Goal: Task Accomplishment & Management: Use online tool/utility

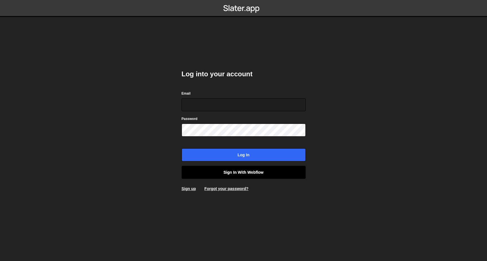
click at [262, 170] on link "Sign in with Webflow" at bounding box center [243, 172] width 124 height 13
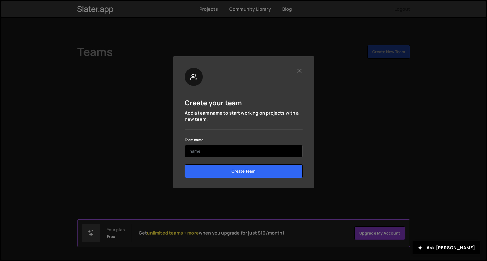
click at [269, 147] on input "text" at bounding box center [244, 151] width 118 height 12
type input "Validgraphs Media"
click at [243, 171] on input "Create Team" at bounding box center [244, 172] width 118 height 14
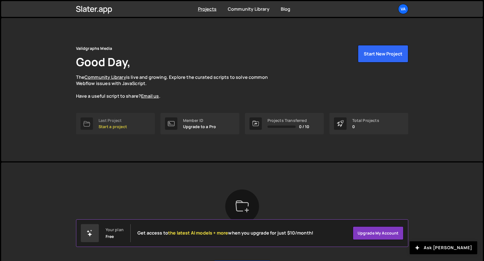
click at [119, 120] on div "Last Project" at bounding box center [113, 120] width 28 height 5
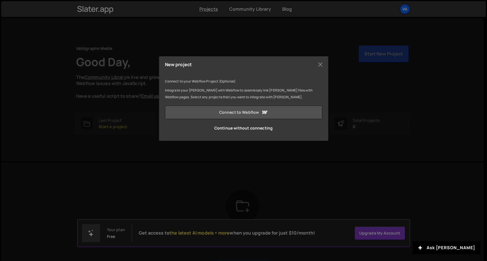
click at [240, 113] on link "Connect to Webflow" at bounding box center [243, 113] width 157 height 14
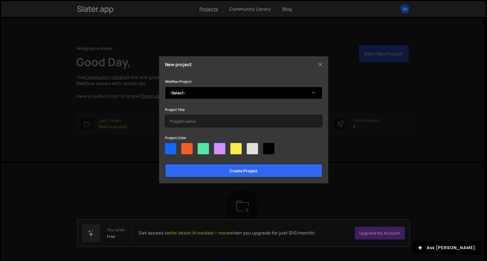
select select "68b5ac4fa3e43fe1c5563719"
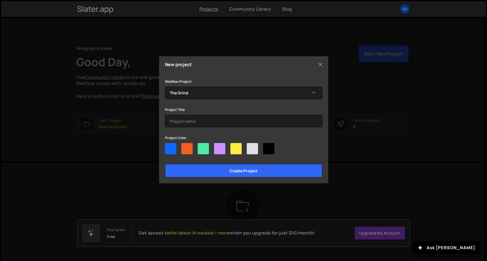
click at [185, 150] on div at bounding box center [186, 148] width 11 height 11
click at [185, 147] on input"] "radio" at bounding box center [183, 145] width 4 height 4
radio input"] "true"
click at [203, 118] on input "text" at bounding box center [243, 121] width 157 height 12
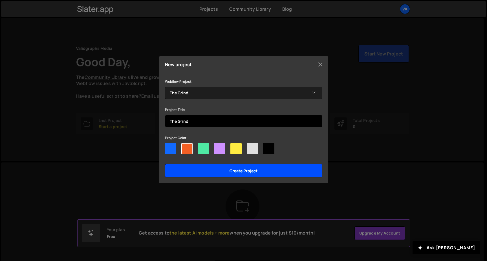
type input "The Grind"
click at [222, 174] on input "Create project" at bounding box center [243, 171] width 157 height 14
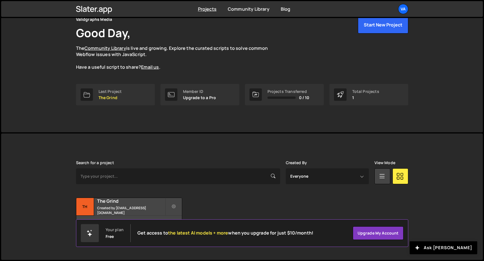
scroll to position [28, 0]
click at [139, 207] on div "The Grind Created by [EMAIL_ADDRESS][DOMAIN_NAME]" at bounding box center [129, 207] width 106 height 17
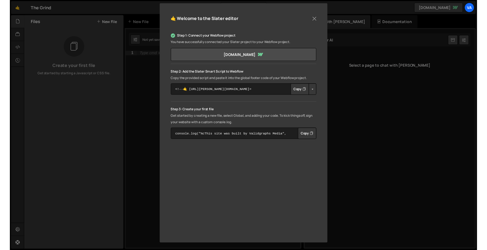
scroll to position [60, 0]
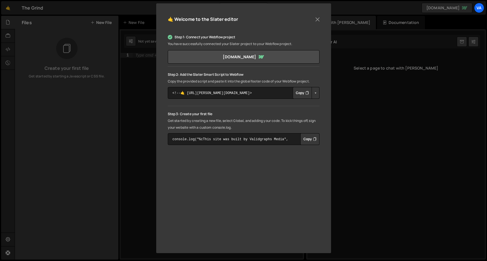
click at [297, 92] on button "Copy" at bounding box center [301, 93] width 19 height 12
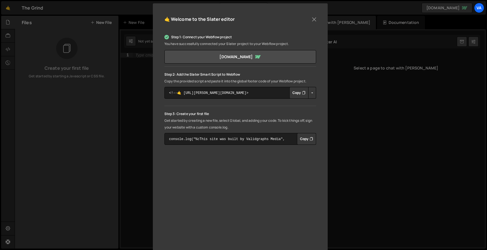
click at [349, 76] on div "🤙 Welcome to the [PERSON_NAME] editor Step 1: Connect your Webflow project You …" at bounding box center [243, 125] width 487 height 250
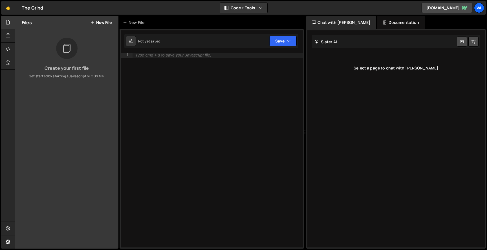
click at [108, 21] on button "New File" at bounding box center [100, 22] width 21 height 5
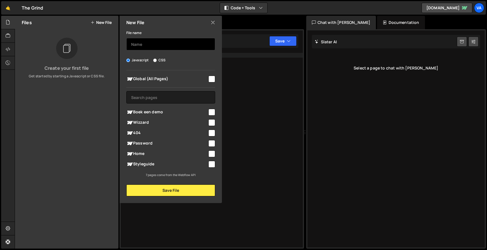
click at [155, 44] on input "text" at bounding box center [170, 44] width 89 height 12
type input "Global JS"
click at [210, 79] on input "checkbox" at bounding box center [211, 79] width 7 height 7
checkbox input "true"
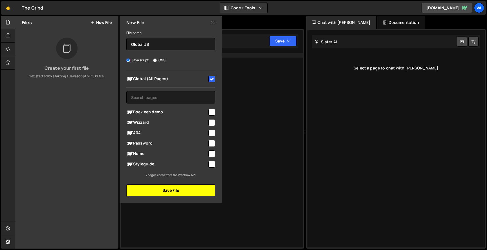
click at [170, 189] on button "Save File" at bounding box center [170, 191] width 89 height 12
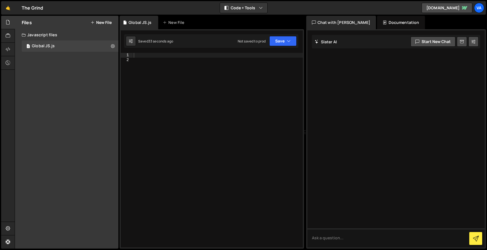
click at [168, 61] on div at bounding box center [217, 155] width 170 height 205
click at [162, 57] on div at bounding box center [217, 155] width 170 height 205
paste textarea "</script>"
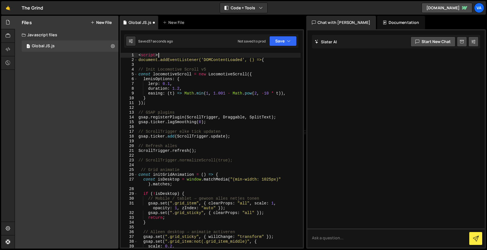
drag, startPoint x: 170, startPoint y: 54, endPoint x: 130, endPoint y: 53, distance: 40.0
click at [130, 53] on div "</script> 1 2 3 4 5 6 7 8 9 10 11 12 13 14 15 16 17 18 19 20 21 22 23 24 25 26 …" at bounding box center [212, 150] width 182 height 195
type textarea "<script>"
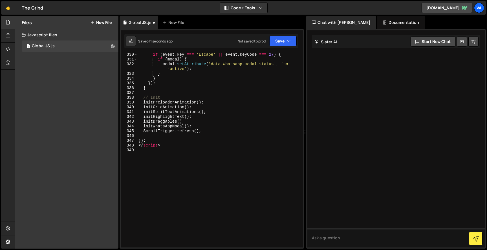
scroll to position [1912, 0]
drag, startPoint x: 173, startPoint y: 145, endPoint x: 130, endPoint y: 145, distance: 43.1
click at [130, 145] on div "document.addEventListener('DOMContentLoaded', () => { 330 331 332 333 334 335 3…" at bounding box center [212, 150] width 182 height 195
type textarea "</script>"
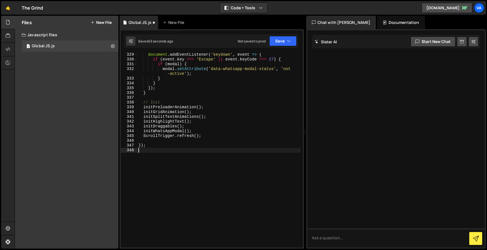
scroll to position [1902, 0]
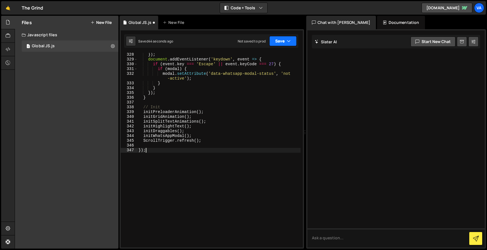
click at [277, 42] on button "Save" at bounding box center [282, 41] width 27 height 10
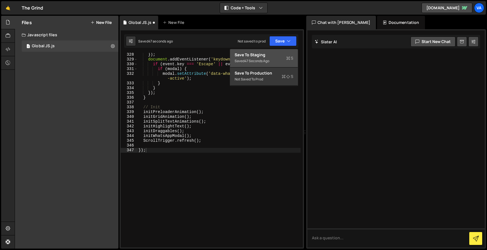
click at [282, 56] on div "Save to Staging S" at bounding box center [263, 55] width 59 height 6
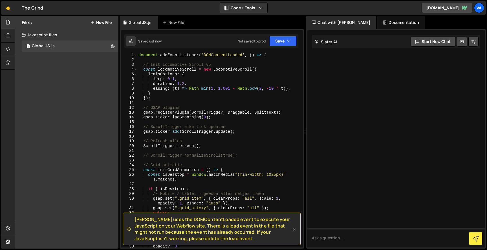
scroll to position [0, 0]
type textarea "document.addEventListener('DOMContentLoaded', () => {"
drag, startPoint x: 275, startPoint y: 55, endPoint x: 107, endPoint y: 53, distance: 167.9
click at [107, 53] on div "Files New File Create your first file Get started by starting a Javascript or C…" at bounding box center [251, 133] width 472 height 234
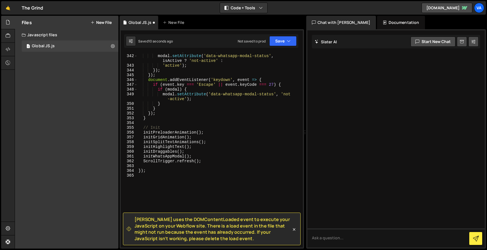
scroll to position [1955, 0]
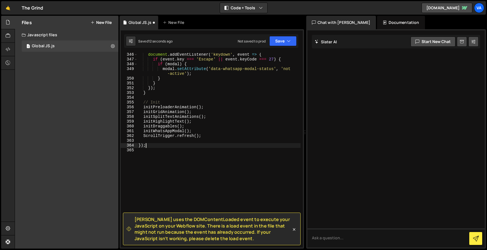
click at [153, 147] on div "document . addEventListener ( 'keydown' , event => { if ( event . key === 'Esca…" at bounding box center [218, 154] width 163 height 205
type textarea "});"
drag, startPoint x: 153, startPoint y: 146, endPoint x: 129, endPoint y: 146, distance: 24.5
click at [129, 146] on div "}); 346 347 348 349 350 351 352 353 354 355 356 357 358 359 360 361 362 363 364…" at bounding box center [212, 150] width 182 height 195
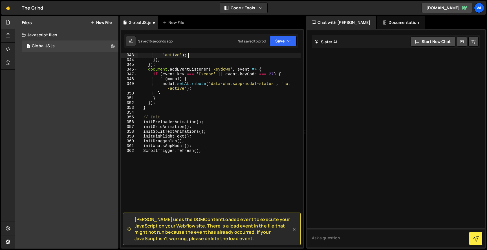
drag, startPoint x: 272, startPoint y: 53, endPoint x: 272, endPoint y: 49, distance: 3.9
click at [272, 53] on div "'active' ) ; }) ; }) ; document . addEventListener ( 'keydown' , event => { if …" at bounding box center [218, 155] width 163 height 205
click at [272, 49] on div "[PERSON_NAME] uses the DOMContentLoaded event to execute your JavaScript on you…" at bounding box center [211, 139] width 184 height 220
click at [274, 41] on button "Save" at bounding box center [282, 41] width 27 height 10
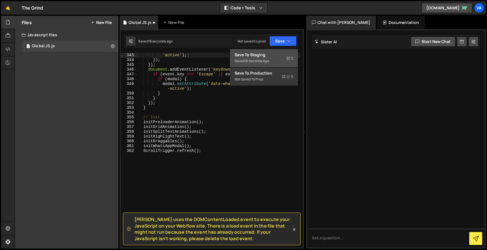
click at [263, 59] on div "18 seconds ago" at bounding box center [256, 61] width 25 height 5
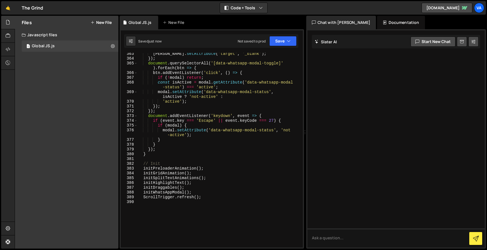
scroll to position [2036, 0]
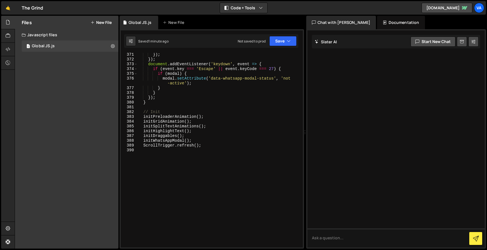
type textarea "}"
click at [221, 87] on div "}) ; }) ; document . addEventListener ( 'keydown' , event => { if ( event . key…" at bounding box center [218, 154] width 163 height 205
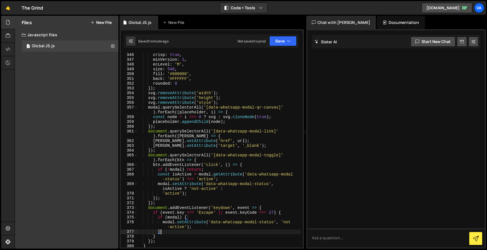
scroll to position [1866, 0]
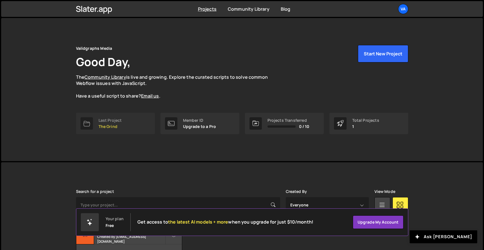
click at [129, 133] on link "Last Project The Grind" at bounding box center [115, 123] width 79 height 21
click at [126, 124] on link "Last Project The Grind" at bounding box center [115, 123] width 79 height 21
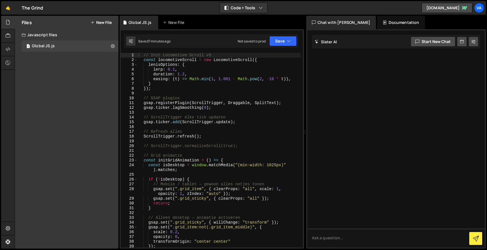
click at [209, 110] on div "// Init Locomotive Scroll v5 const locomotiveScroll = new LocomotiveScroll ({ l…" at bounding box center [219, 155] width 163 height 205
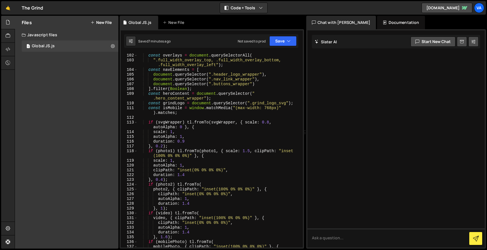
scroll to position [523, 0]
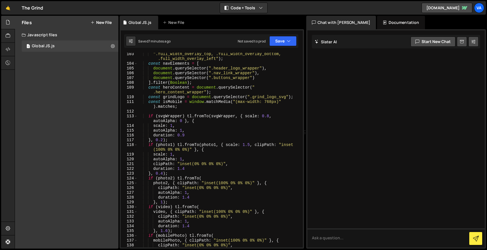
type textarea "ScrollTrigger.refresh();"
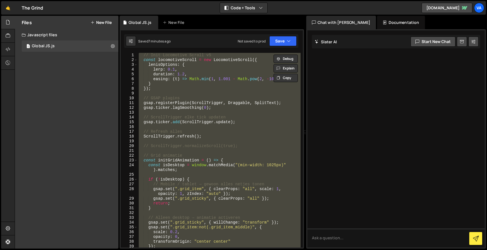
scroll to position [0, 0]
click at [284, 59] on button "Debug" at bounding box center [285, 59] width 24 height 8
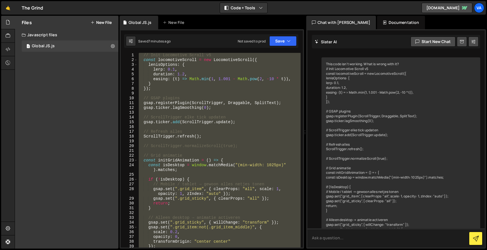
click at [344, 238] on textarea at bounding box center [396, 238] width 178 height 19
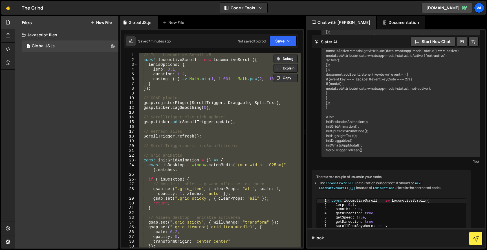
scroll to position [1765, 0]
type textarea "It look"
click at [255, 158] on div "// Init Locomotive Scroll v5 const locomotiveScroll = new LocomotiveScroll ({ l…" at bounding box center [219, 150] width 163 height 195
type textarea "const initGridAnimation = () => {"
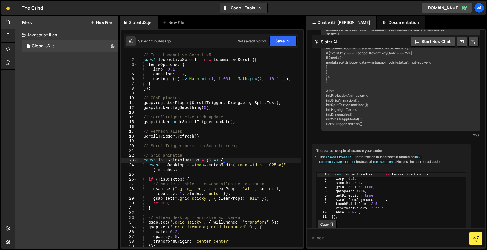
scroll to position [0, 0]
click at [331, 237] on textarea "It look" at bounding box center [396, 238] width 178 height 19
type textarea "It looks like parallax is acting weird since I load my js external"
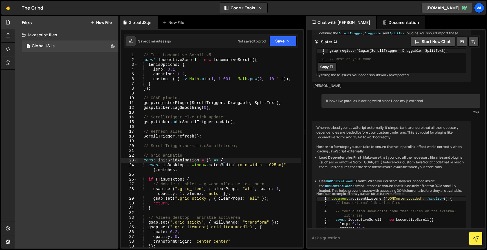
scroll to position [2013, 0]
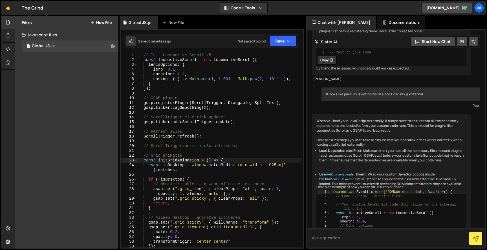
click at [365, 240] on textarea at bounding box center [396, 238] width 178 height 19
type textarea "But when I had it, Slater said I needed to remove it"
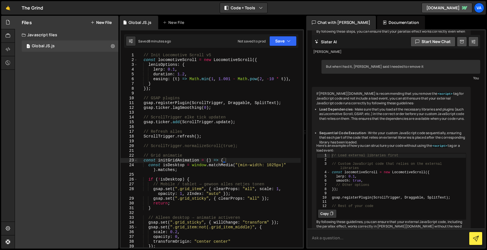
scroll to position [0, 0]
click at [261, 92] on div "// Init Locomotive Scroll v5 const locomotiveScroll = new LocomotiveScroll ({ l…" at bounding box center [219, 155] width 163 height 205
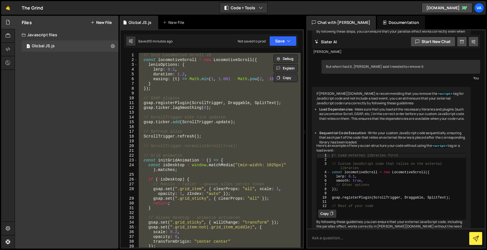
click at [225, 68] on div "// Init Locomotive Scroll v5 const locomotiveScroll = new LocomotiveScroll ({ l…" at bounding box center [219, 150] width 163 height 195
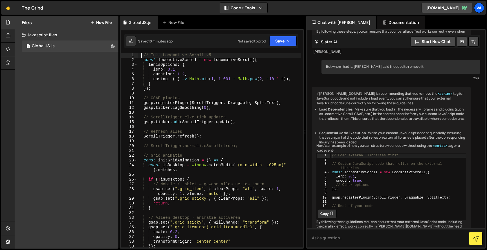
click at [141, 53] on div "// Init Locomotive Scroll v5 const locomotiveScroll = new LocomotiveScroll ({ l…" at bounding box center [219, 155] width 163 height 205
type textarea "// Init Locomotive Scroll v5"
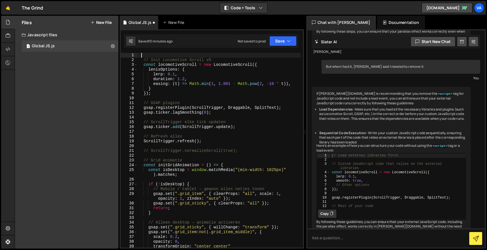
paste textarea "window.addEventListener("load", () => {"
type textarea "window.addEventListener("load", () => {"
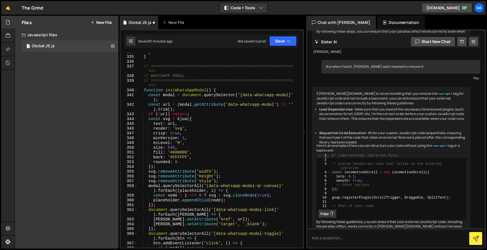
scroll to position [2041, 0]
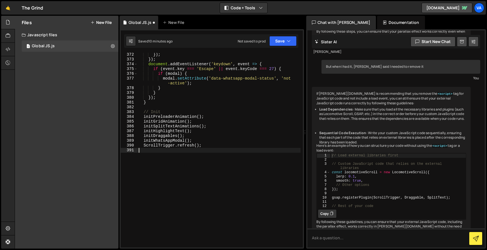
click at [173, 148] on div "}) ; }) ; document . addEventListener ( 'keydown' , event => { if ( event . key…" at bounding box center [219, 154] width 163 height 205
paste textarea "});"
click at [282, 45] on button "Save" at bounding box center [282, 41] width 27 height 10
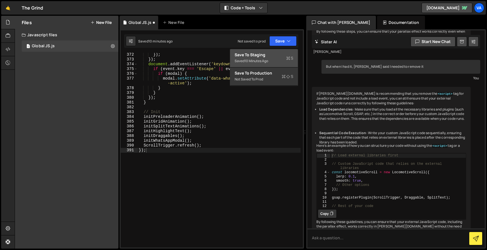
click at [285, 62] on div "Saved 10 minutes ago" at bounding box center [263, 61] width 59 height 7
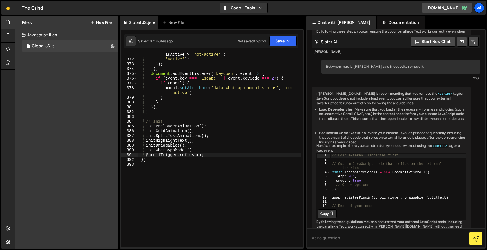
scroll to position [2046, 0]
click at [287, 41] on icon "button" at bounding box center [289, 41] width 4 height 6
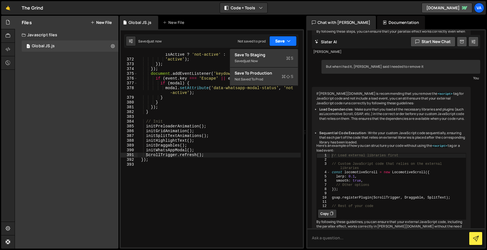
click at [287, 41] on icon "button" at bounding box center [289, 41] width 4 height 6
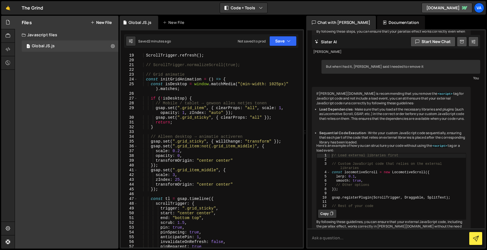
scroll to position [0, 0]
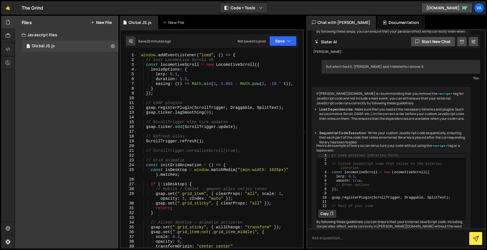
type textarea "// ScrollTrigger.normalizeScroll(true);"
drag, startPoint x: 246, startPoint y: 151, endPoint x: 104, endPoint y: 152, distance: 142.0
click at [104, 152] on div "Files New File Javascript files 1 Global JS.js 0 CSS files Copy share link Edit…" at bounding box center [251, 133] width 472 height 234
type textarea "ScrollTrigger.refresh();"
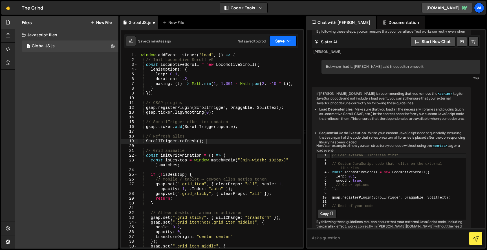
click at [280, 39] on button "Save" at bounding box center [282, 41] width 27 height 10
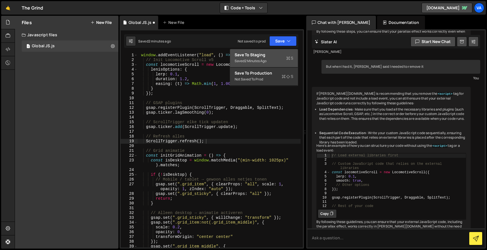
click at [274, 56] on div "Save to Staging S" at bounding box center [263, 55] width 59 height 6
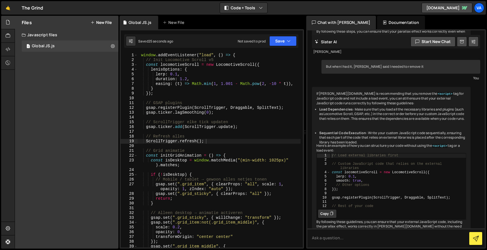
click at [386, 22] on div "Documentation" at bounding box center [401, 23] width 48 height 14
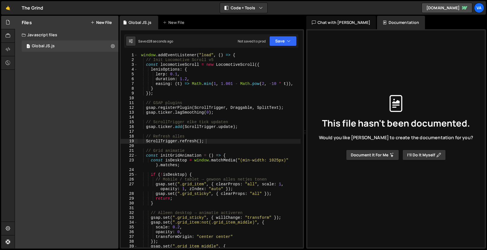
click at [375, 155] on button "Document it for me" at bounding box center [372, 155] width 53 height 11
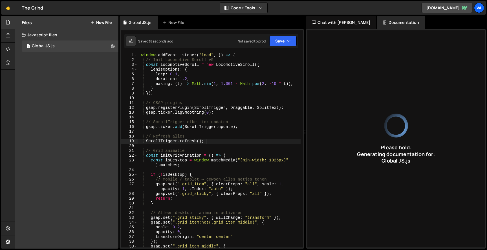
type input "JavaScript initializes animations and interactions using GSAP and Locomotive Sc…"
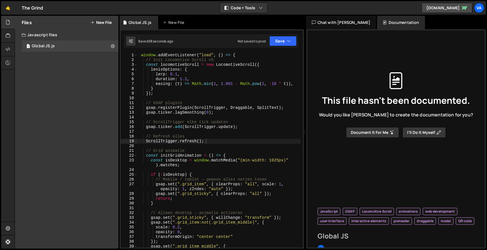
type input "Global JS"
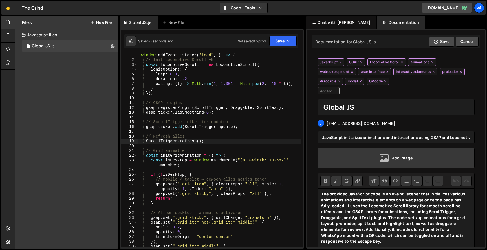
click at [396, 98] on div "Global JS Global JS" at bounding box center [395, 105] width 157 height 21
click at [438, 44] on button "Save" at bounding box center [441, 42] width 25 height 10
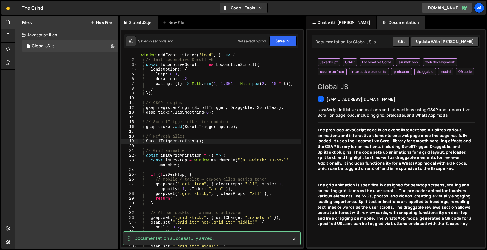
scroll to position [1, 0]
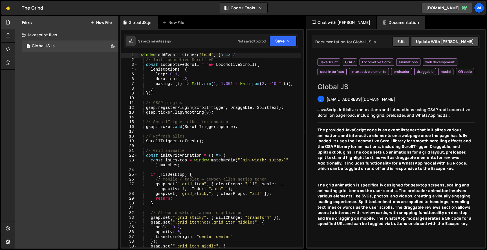
click at [230, 56] on div "window . addEventListener ( "load" , ( ) => { // Init Locomotive Scroll v5 cons…" at bounding box center [219, 155] width 163 height 205
drag, startPoint x: 223, startPoint y: 56, endPoint x: 118, endPoint y: 56, distance: 105.1
click at [118, 56] on div "Files New File Javascript files 1 Global JS.js 0 CSS files Copy share link Edit…" at bounding box center [251, 133] width 472 height 234
click at [262, 63] on div "window . addEventListener ( "load" , ( ) => { // Init Locomotive Scroll v5 cons…" at bounding box center [219, 155] width 163 height 205
type textarea "const locomotiveScroll = new LocomotiveScroll({"
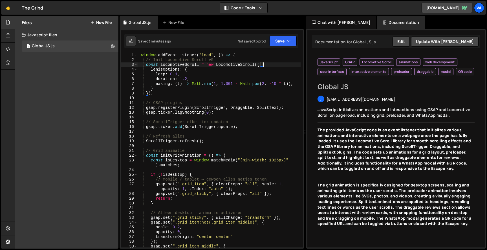
click at [174, 99] on div "window . addEventListener ( "load" , ( ) => { // Init Locomotive Scroll v5 cons…" at bounding box center [219, 155] width 163 height 205
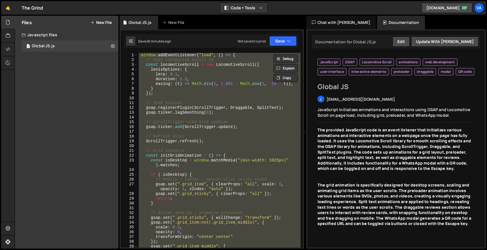
click at [203, 53] on div "window . addEventListener ( "load" , ( ) => { // Init Locomotive Scroll v5 cons…" at bounding box center [219, 150] width 163 height 195
type textarea "window.addEventListener("load", () => {"
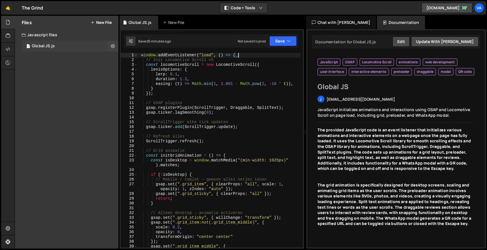
drag, startPoint x: 240, startPoint y: 55, endPoint x: 88, endPoint y: 48, distance: 151.7
click at [88, 48] on div "Files New File Javascript files 1 Global JS.js 0 CSS files Copy share link Edit…" at bounding box center [251, 133] width 472 height 234
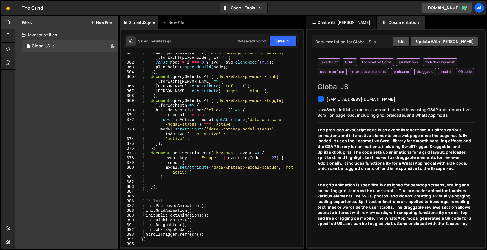
scroll to position [2065, 0]
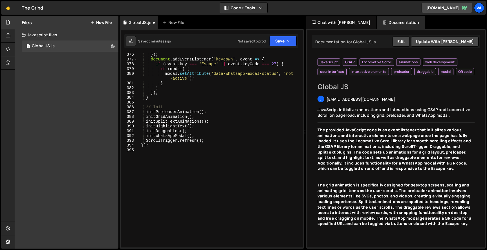
drag, startPoint x: 156, startPoint y: 145, endPoint x: 122, endPoint y: 145, distance: 34.1
click at [122, 145] on div "// Init Locomotive Scroll v5 376 377 378 379 380 381 382 383 384 385 386 387 38…" at bounding box center [212, 150] width 182 height 195
type textarea "});"
type textarea "ScrollTrigger.refresh();"
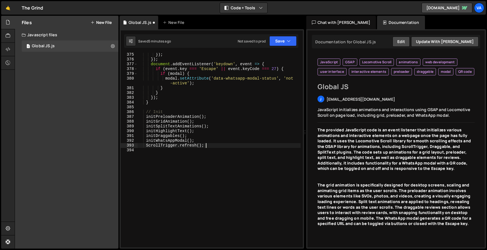
type textarea "ScrollTrigger.refresh();"
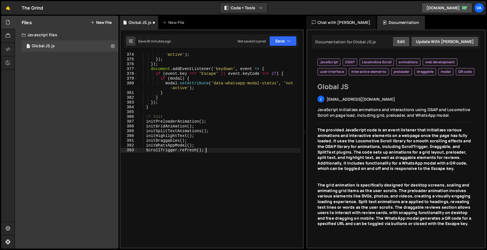
scroll to position [2056, 0]
click at [286, 37] on button "Save" at bounding box center [282, 41] width 27 height 10
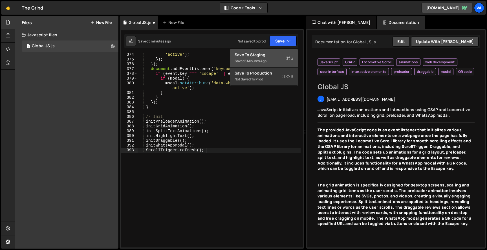
click at [280, 55] on div "Save to Staging S" at bounding box center [263, 55] width 59 height 6
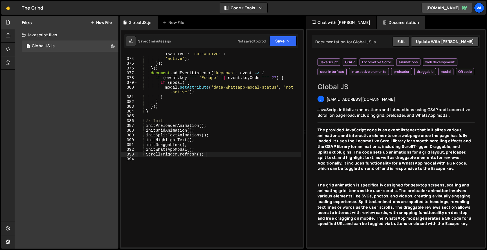
scroll to position [2051, 0]
click at [184, 159] on div "modal . setAttribute ( 'data-whatsapp-modal-status' , isActive ? 'not-active' :…" at bounding box center [219, 151] width 163 height 209
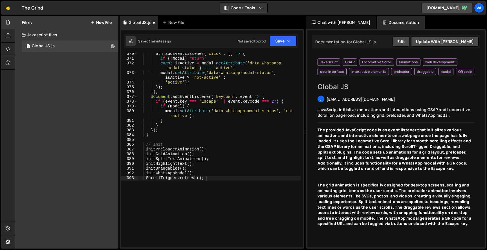
scroll to position [2025, 0]
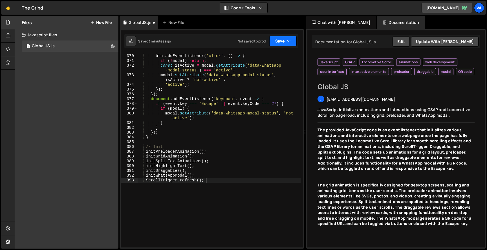
click at [281, 44] on button "Save" at bounding box center [282, 41] width 27 height 10
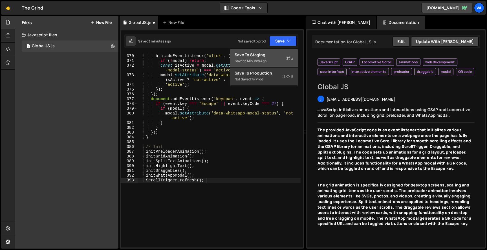
click at [275, 53] on div "Save to Staging S" at bounding box center [263, 55] width 59 height 6
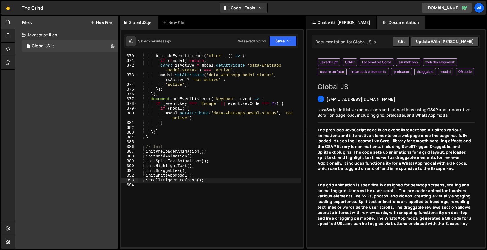
click at [68, 34] on div "Javascript files" at bounding box center [66, 34] width 103 height 11
click at [6, 36] on icon at bounding box center [8, 36] width 5 height 6
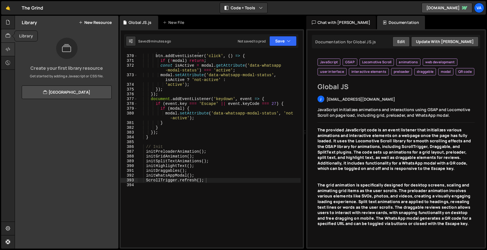
click at [7, 45] on div at bounding box center [8, 50] width 14 height 14
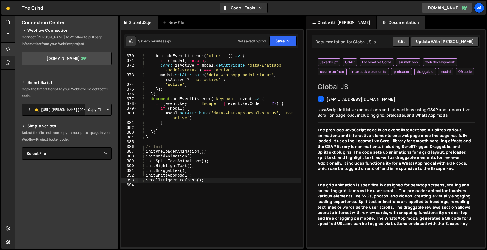
scroll to position [12, 0]
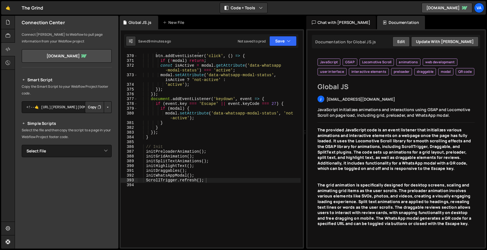
click at [93, 106] on button "Copy" at bounding box center [94, 107] width 19 height 12
click at [261, 101] on div "document . querySelectorAll ( '[data-whatsapp-modal-toggle]' ) . forEach ( btn …" at bounding box center [219, 148] width 163 height 209
click at [212, 182] on div "document . querySelectorAll ( '[data-whatsapp-modal-toggle]' ) . forEach ( btn …" at bounding box center [219, 148] width 163 height 209
click at [205, 176] on div "document . querySelectorAll ( '[data-whatsapp-modal-toggle]' ) . forEach ( btn …" at bounding box center [219, 148] width 163 height 209
type textarea "initWhatsAppModal();"
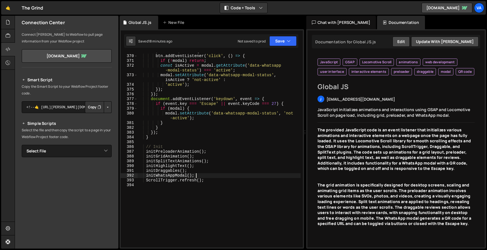
scroll to position [0, 0]
paste textarea "initGlobalParallax();"
click at [151, 179] on div "document . querySelectorAll ( '[data-whatsapp-modal-toggle]' ) . forEach ( btn …" at bounding box center [219, 148] width 163 height 209
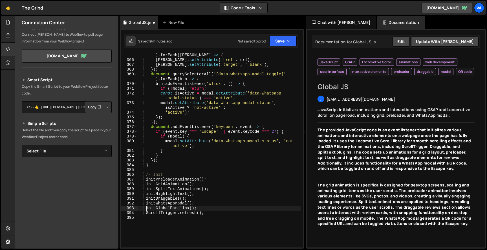
scroll to position [2003, 0]
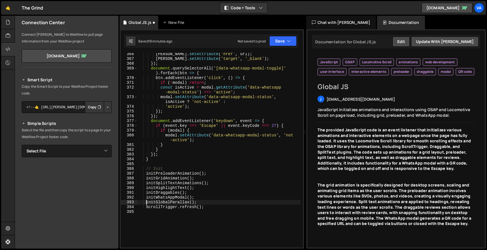
click at [157, 159] on div "linkEl . setAttribute ( 'href' , url ) ; linkEl . setAttribute ( 'target' , '_b…" at bounding box center [219, 154] width 163 height 205
type textarea "}"
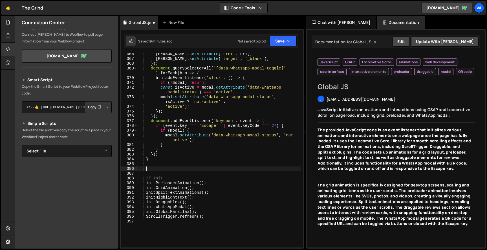
paste textarea "}"
type textarea "}"
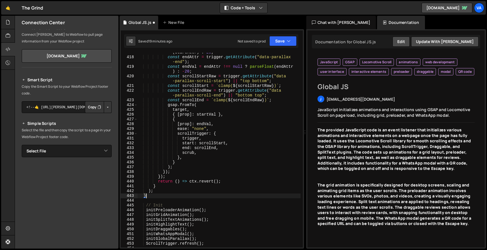
scroll to position [2335, 0]
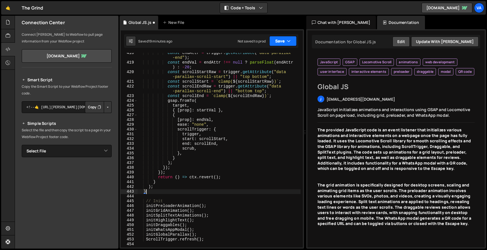
click at [280, 40] on button "Save" at bounding box center [282, 41] width 27 height 10
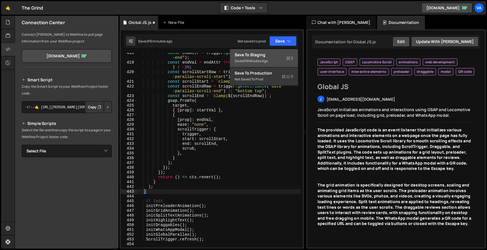
click at [277, 56] on div "Save to Staging S" at bounding box center [263, 55] width 59 height 6
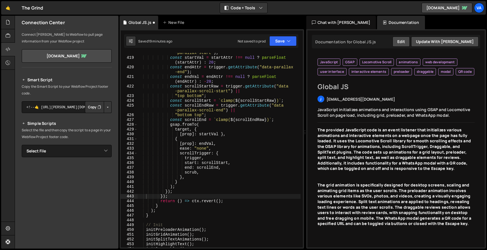
scroll to position [2330, 0]
